Goal: Communication & Community: Answer question/provide support

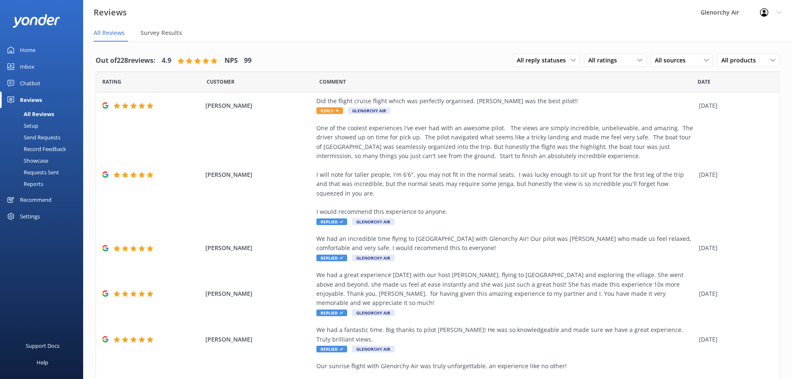
click at [38, 71] on link "Inbox" at bounding box center [41, 66] width 83 height 17
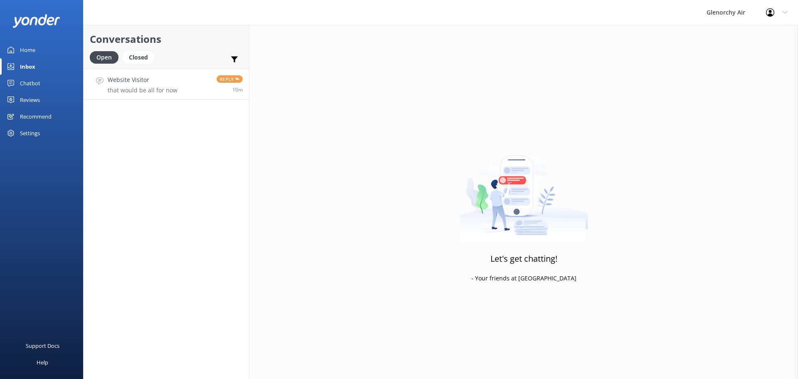
click at [147, 98] on link "Website Visitor that would be all for now Reply 10m" at bounding box center [167, 84] width 166 height 31
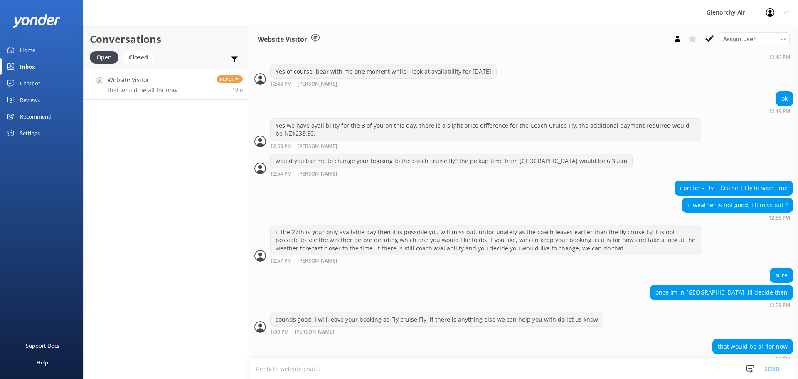
scroll to position [607, 0]
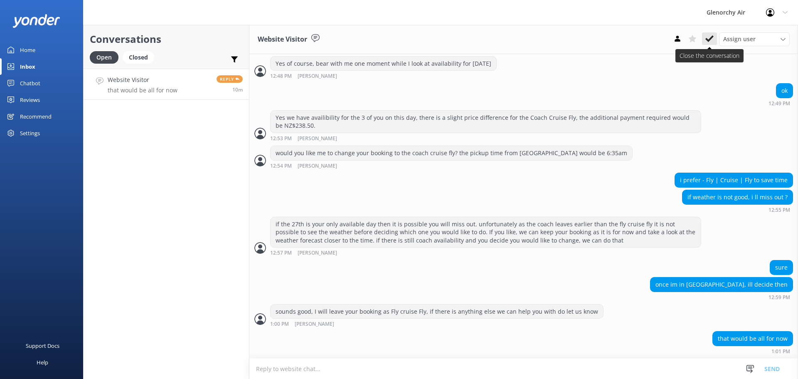
click at [710, 43] on button at bounding box center [709, 38] width 15 height 12
